Goal: Information Seeking & Learning: Understand process/instructions

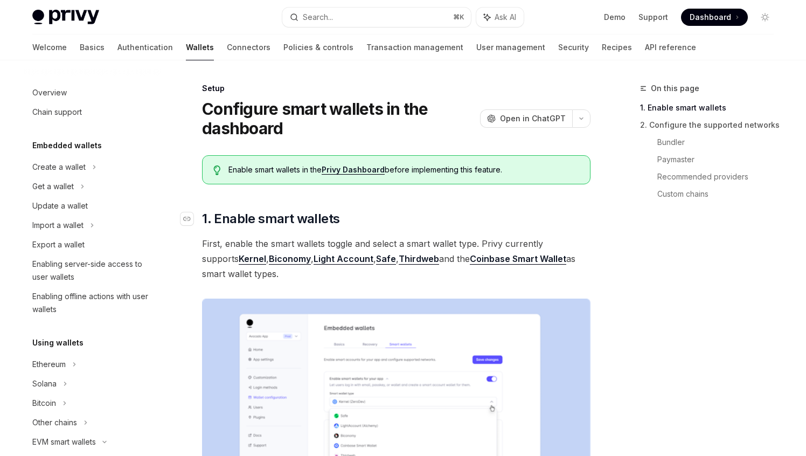
scroll to position [242, 0]
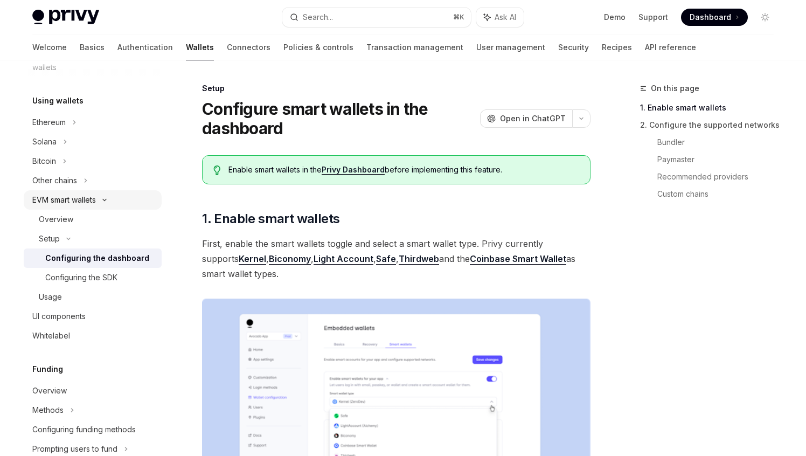
click at [105, 200] on icon at bounding box center [104, 200] width 13 height 4
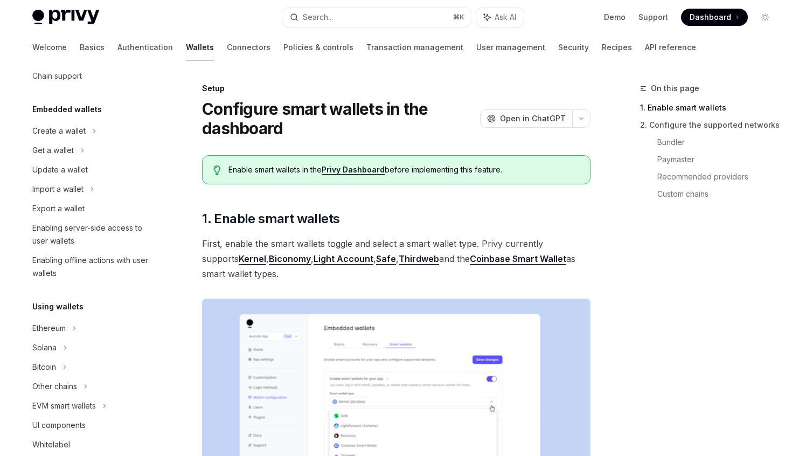
scroll to position [0, 0]
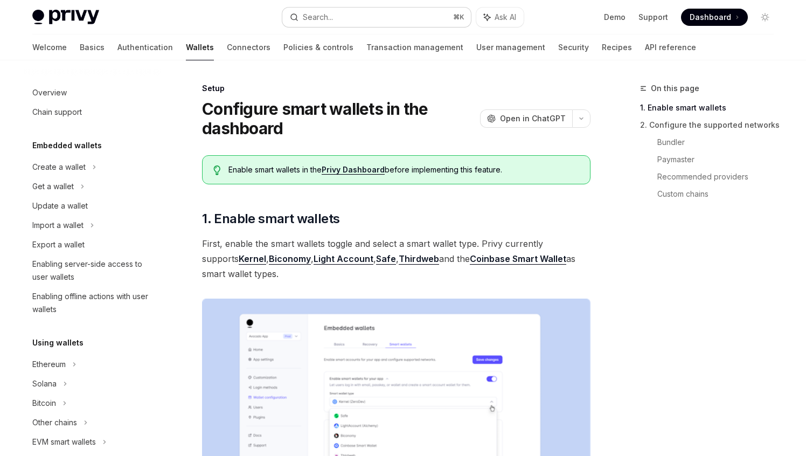
click at [331, 13] on div "Search..." at bounding box center [318, 17] width 30 height 13
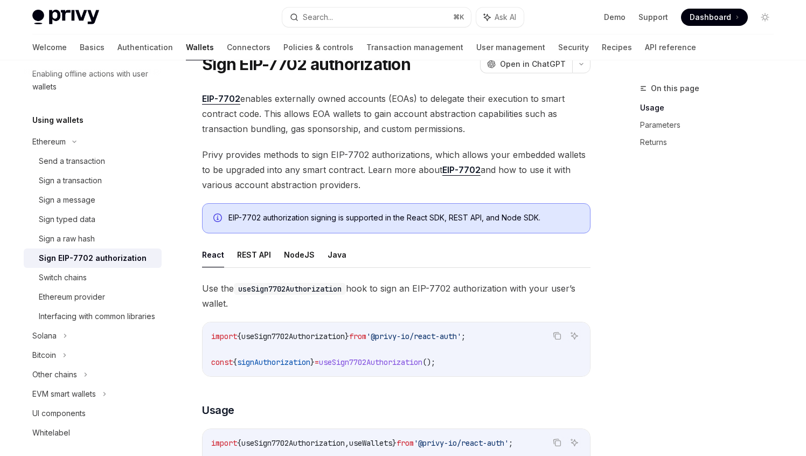
scroll to position [20, 0]
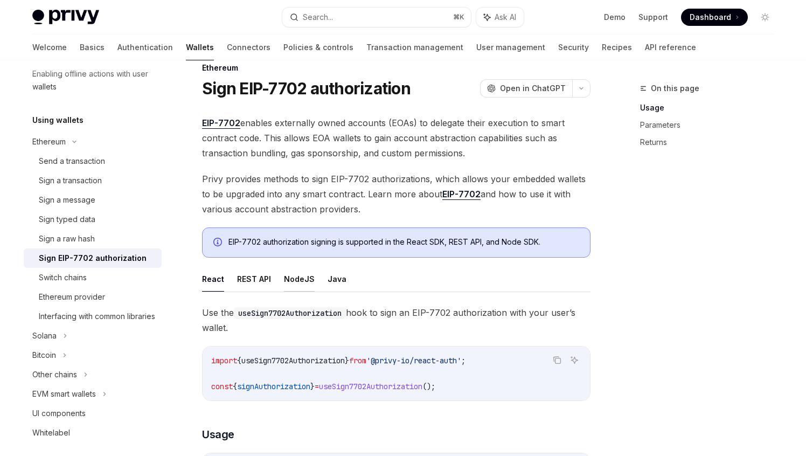
click at [299, 282] on button "NodeJS" at bounding box center [299, 278] width 31 height 25
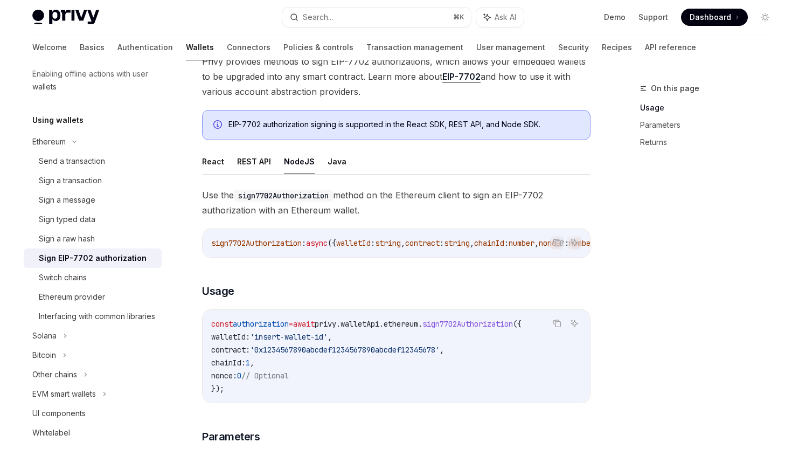
scroll to position [142, 0]
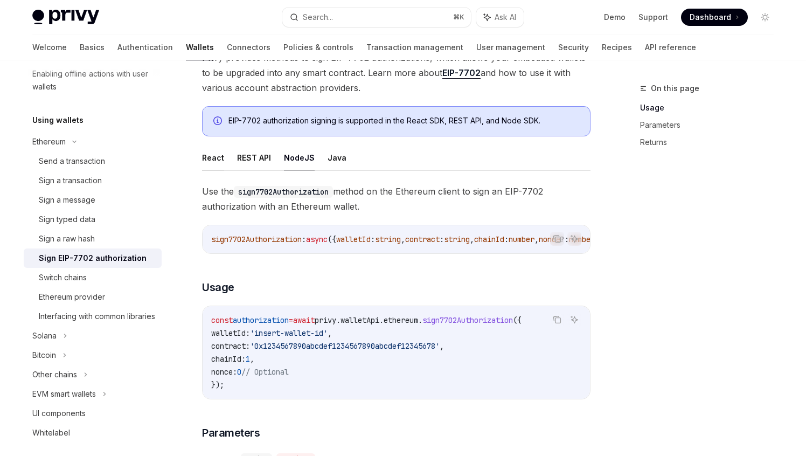
click at [216, 164] on button "React" at bounding box center [213, 157] width 22 height 25
type textarea "*"
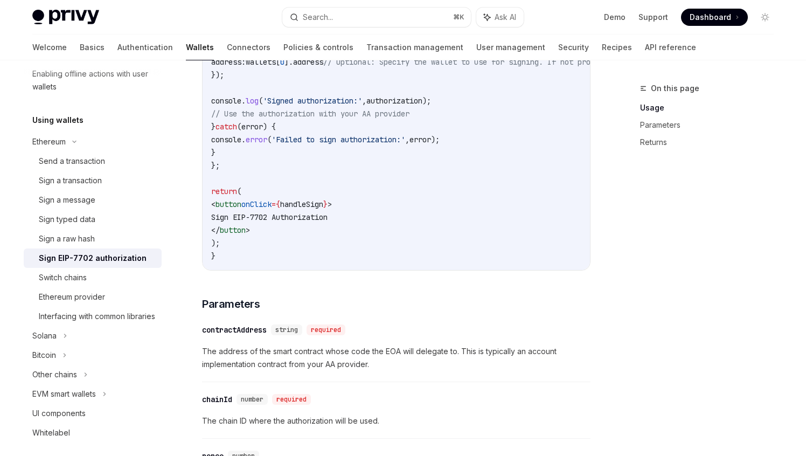
scroll to position [596, 0]
